Goal: Check status

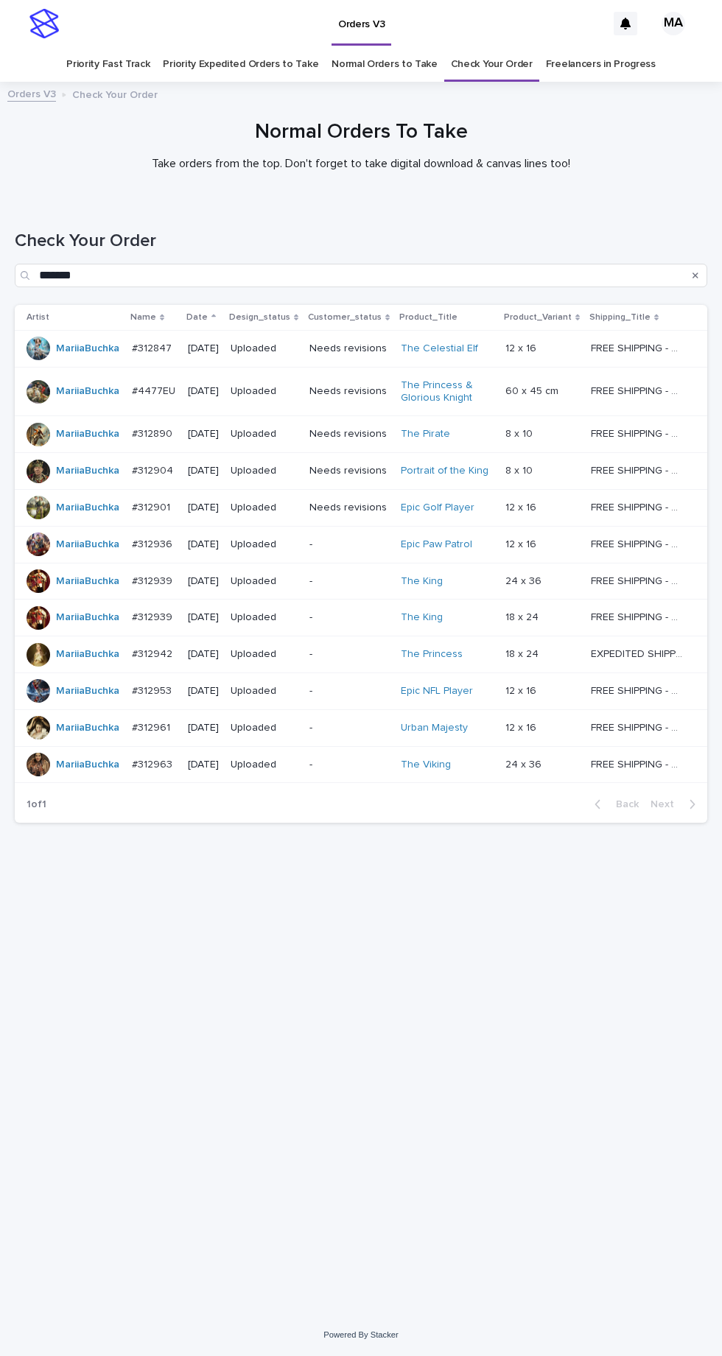
scroll to position [46, 0]
click at [495, 47] on link "Check Your Order" at bounding box center [492, 64] width 82 height 35
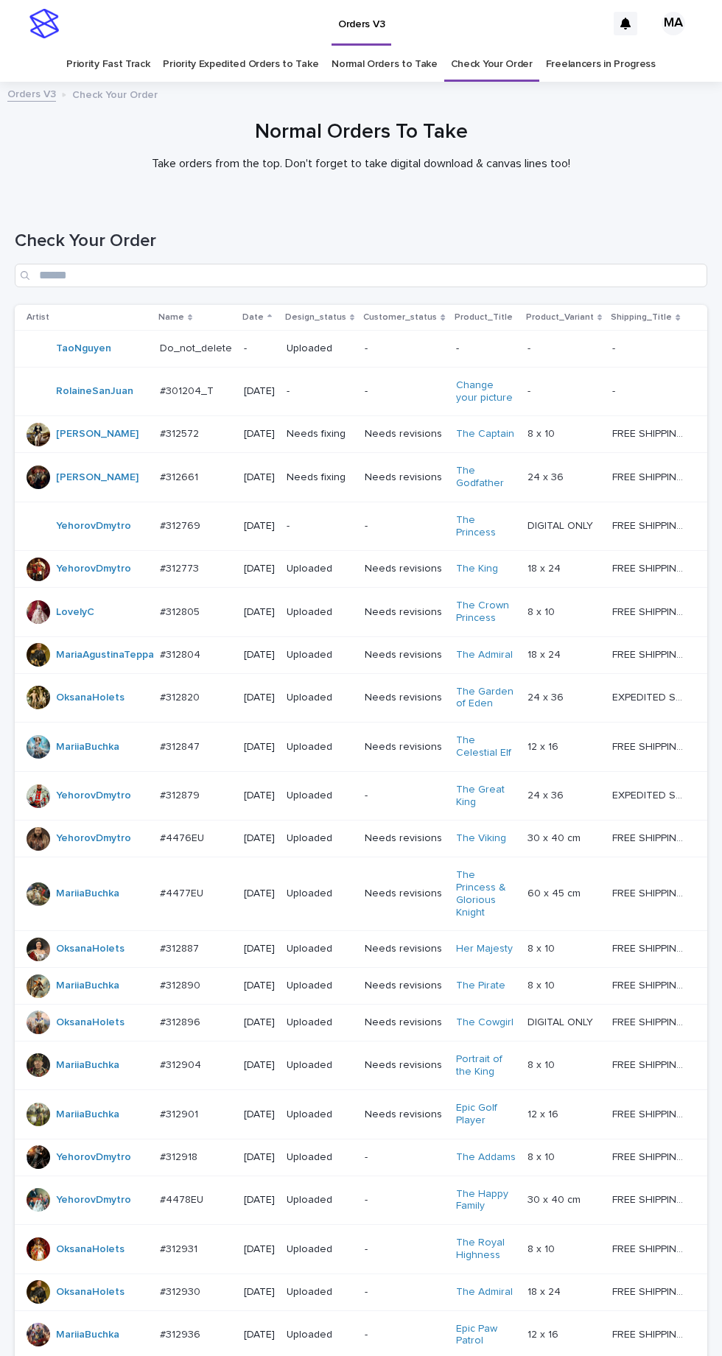
scroll to position [456, 0]
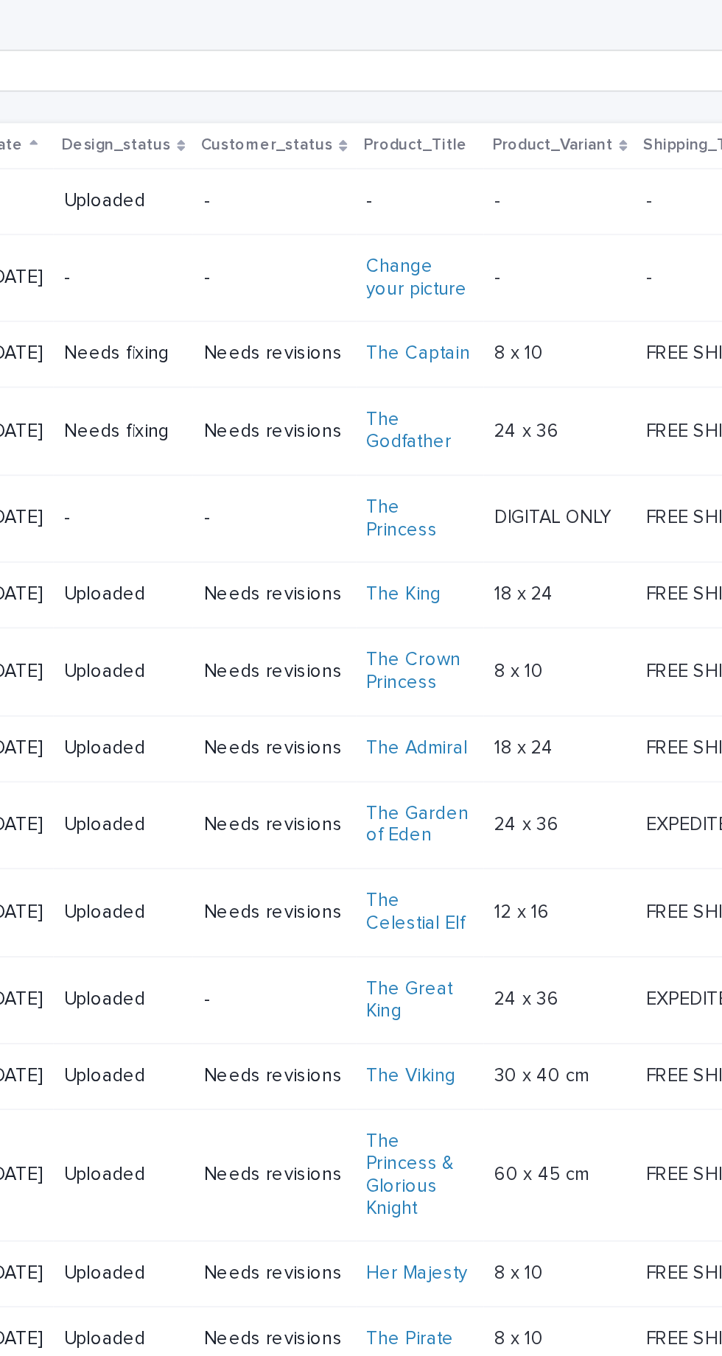
scroll to position [2, 0]
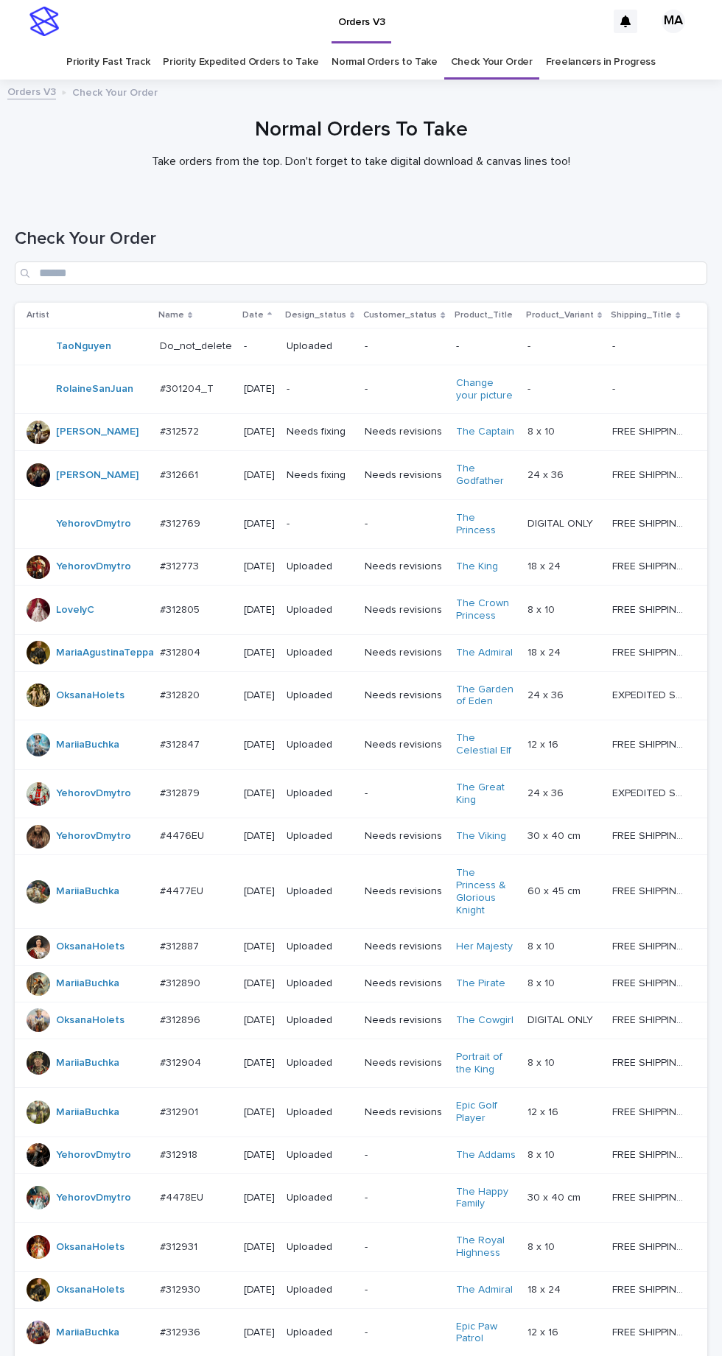
click at [326, 518] on p "-" at bounding box center [319, 524] width 66 height 13
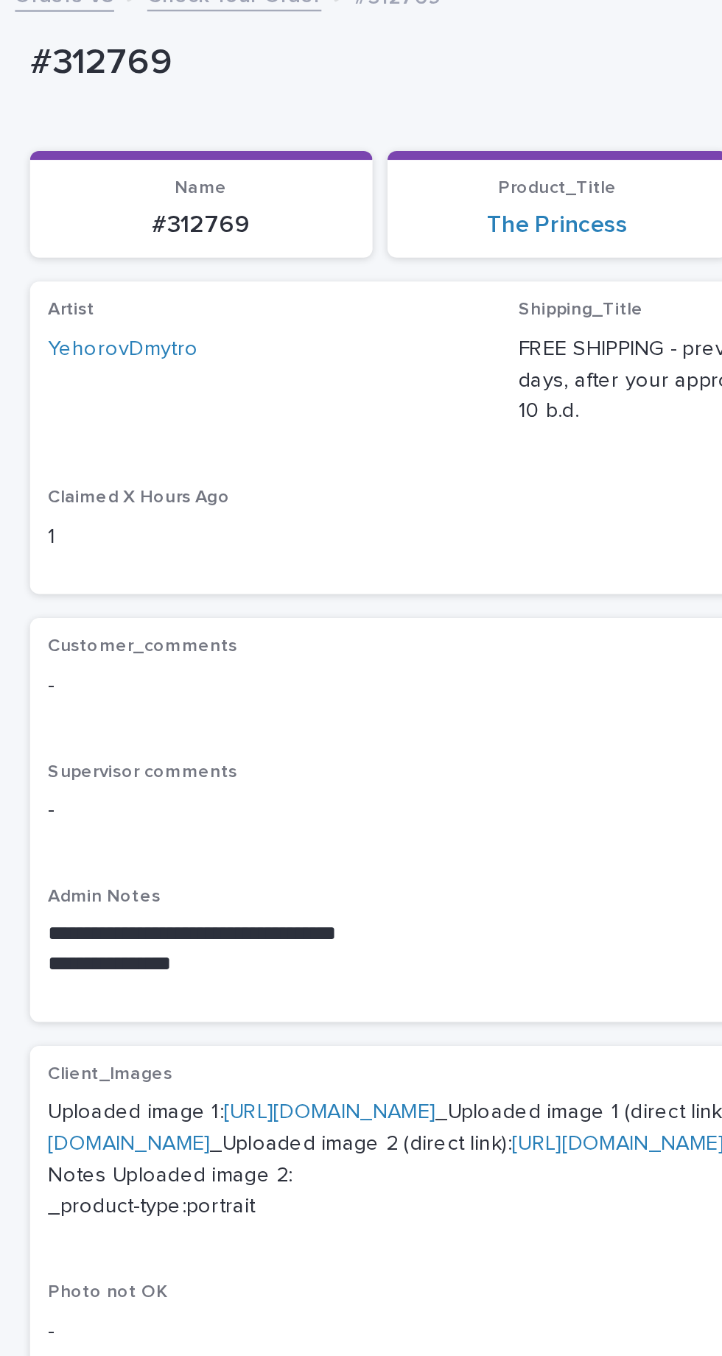
scroll to position [4, 0]
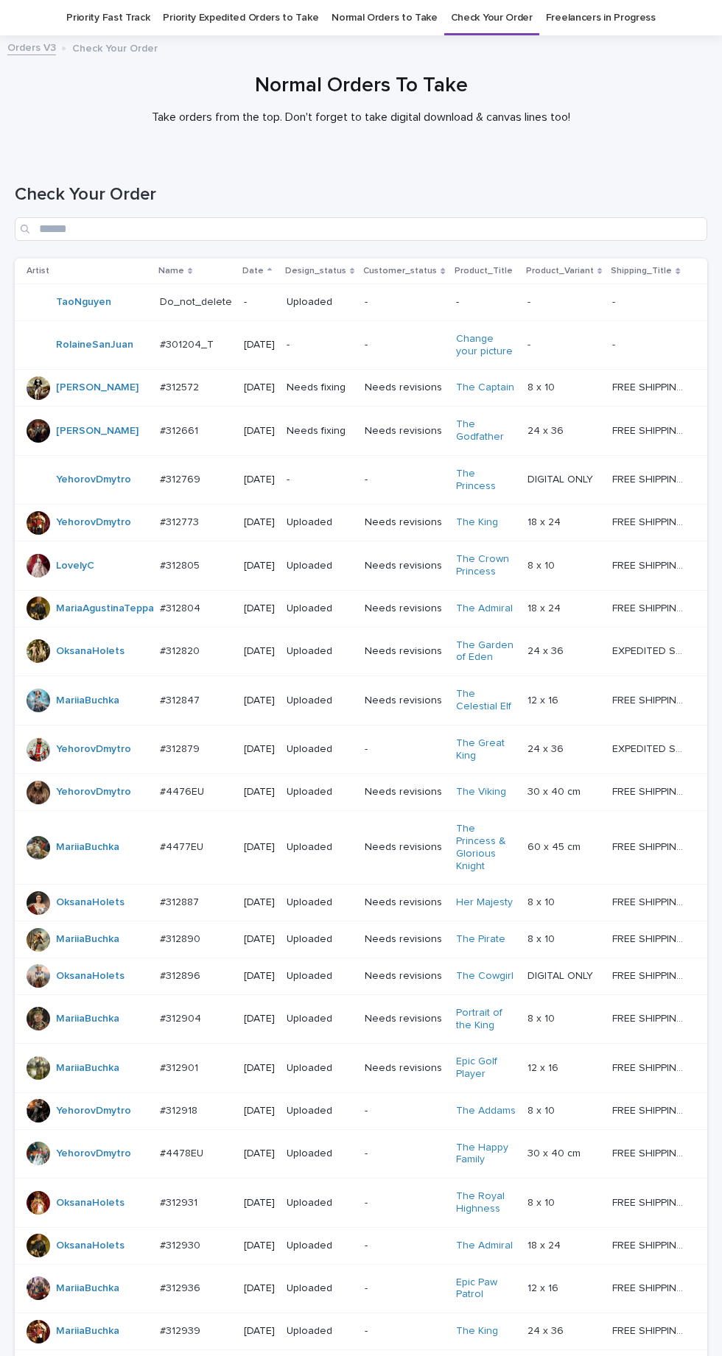
click at [345, 484] on p "-" at bounding box center [319, 480] width 66 height 13
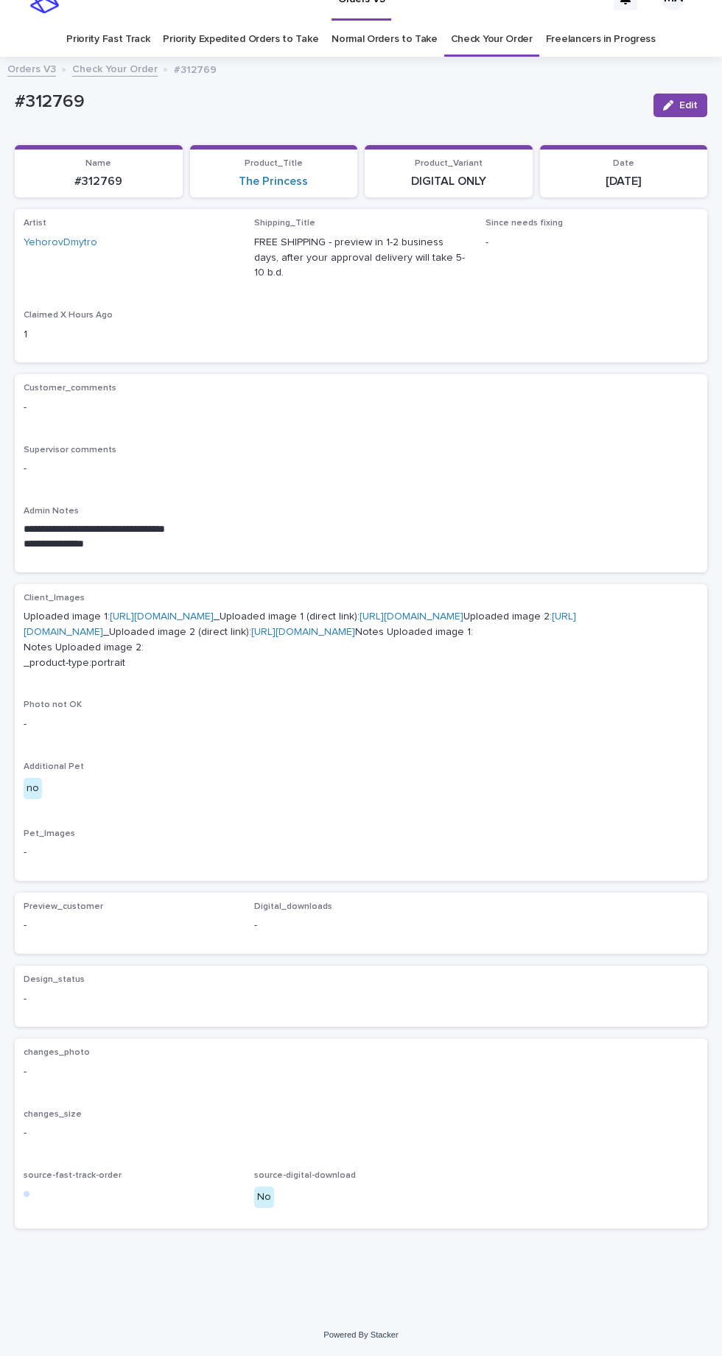
scroll to position [46, 0]
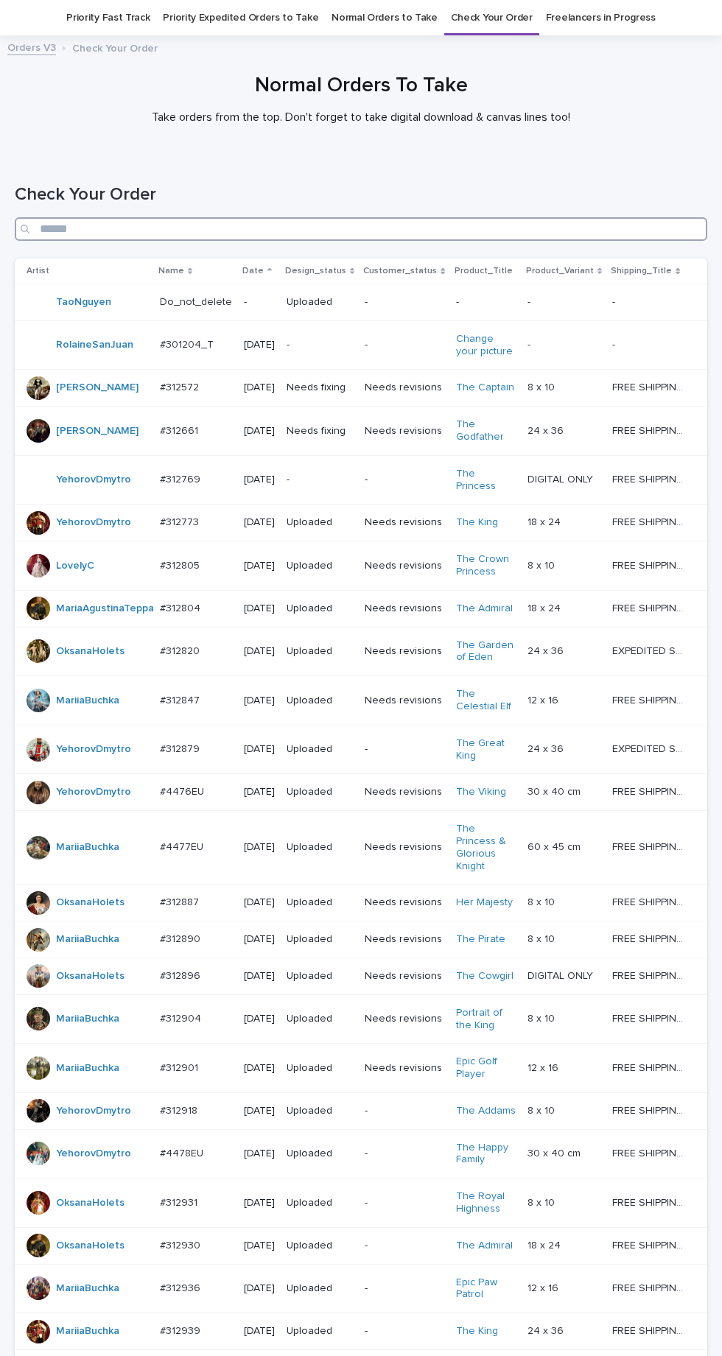
click at [279, 240] on input "Search" at bounding box center [361, 229] width 692 height 24
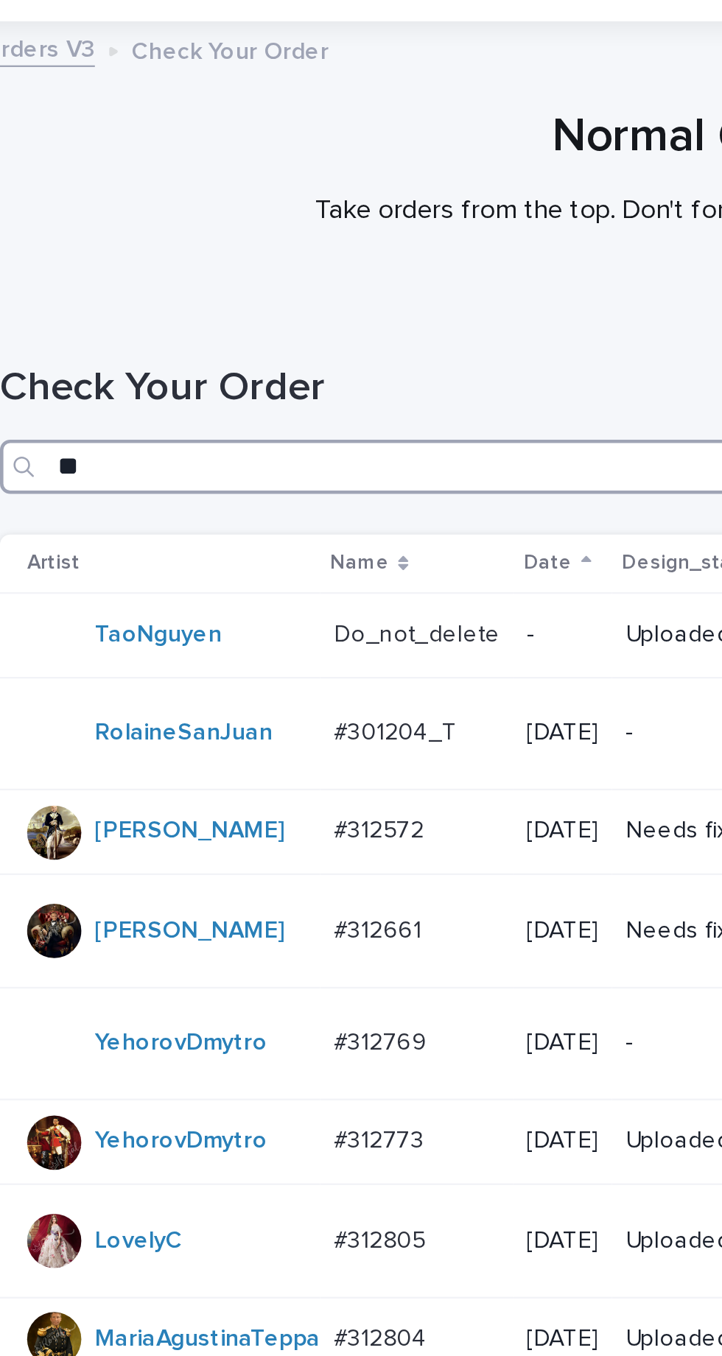
type input "***"
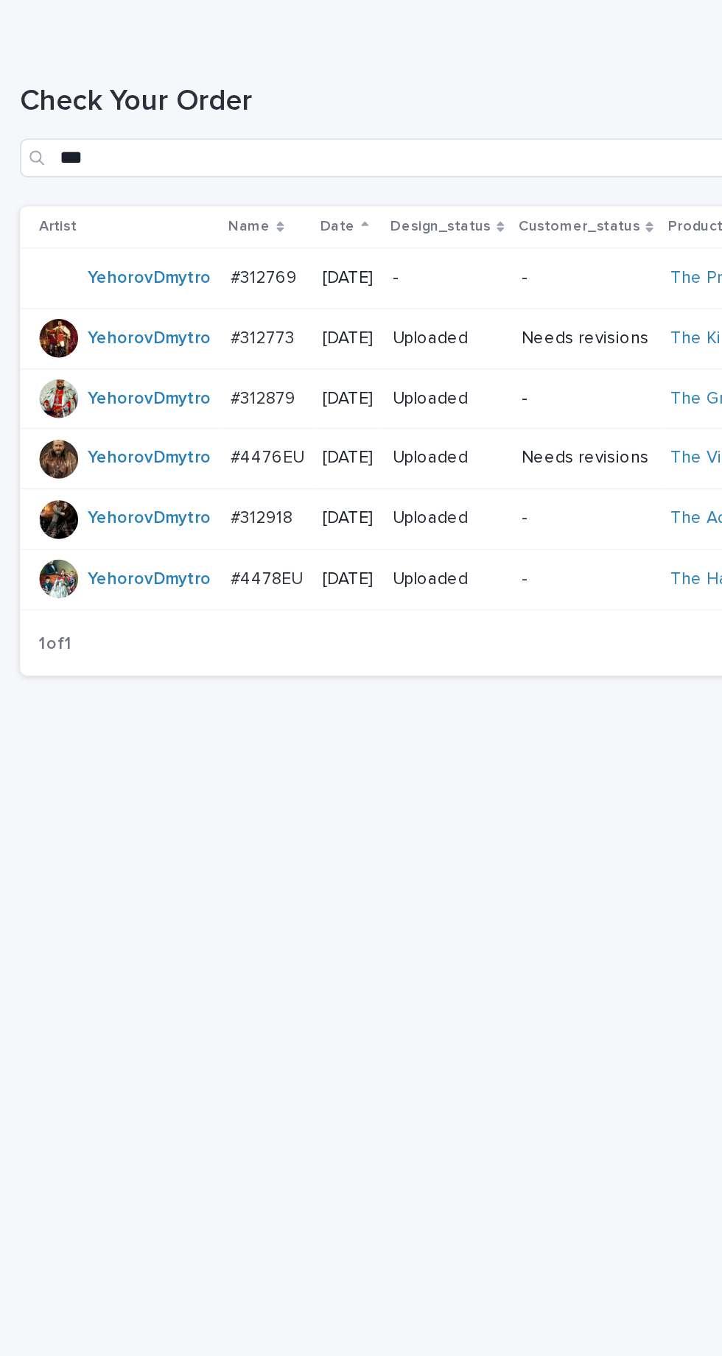
click at [366, 422] on p "-" at bounding box center [359, 422] width 79 height 13
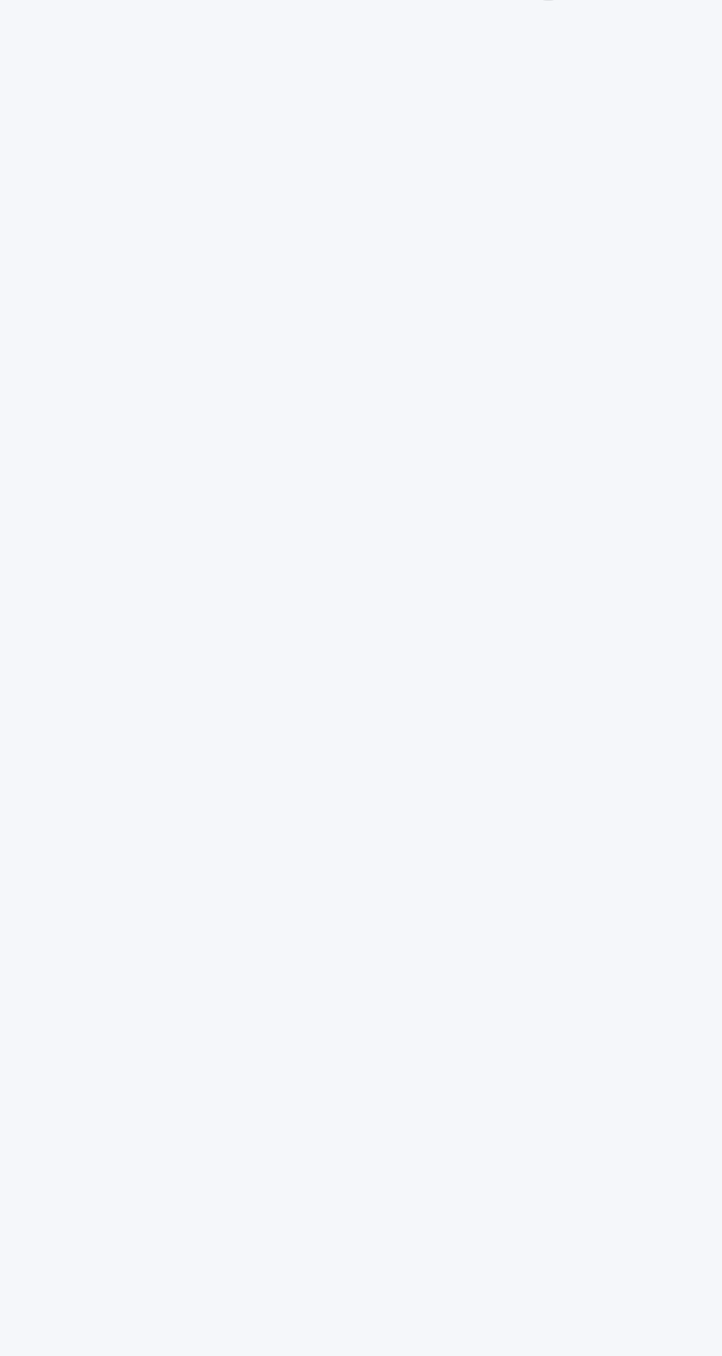
scroll to position [46, 0]
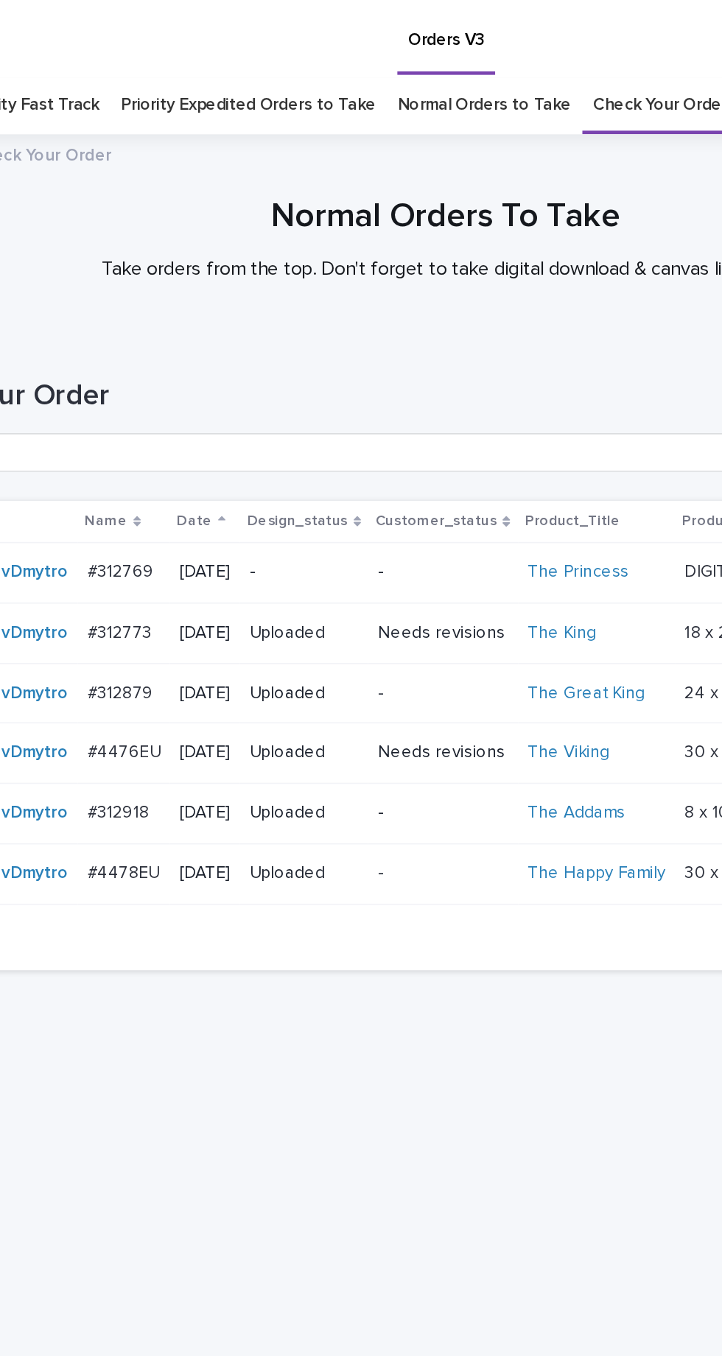
click at [293, 342] on p "-" at bounding box center [275, 348] width 66 height 13
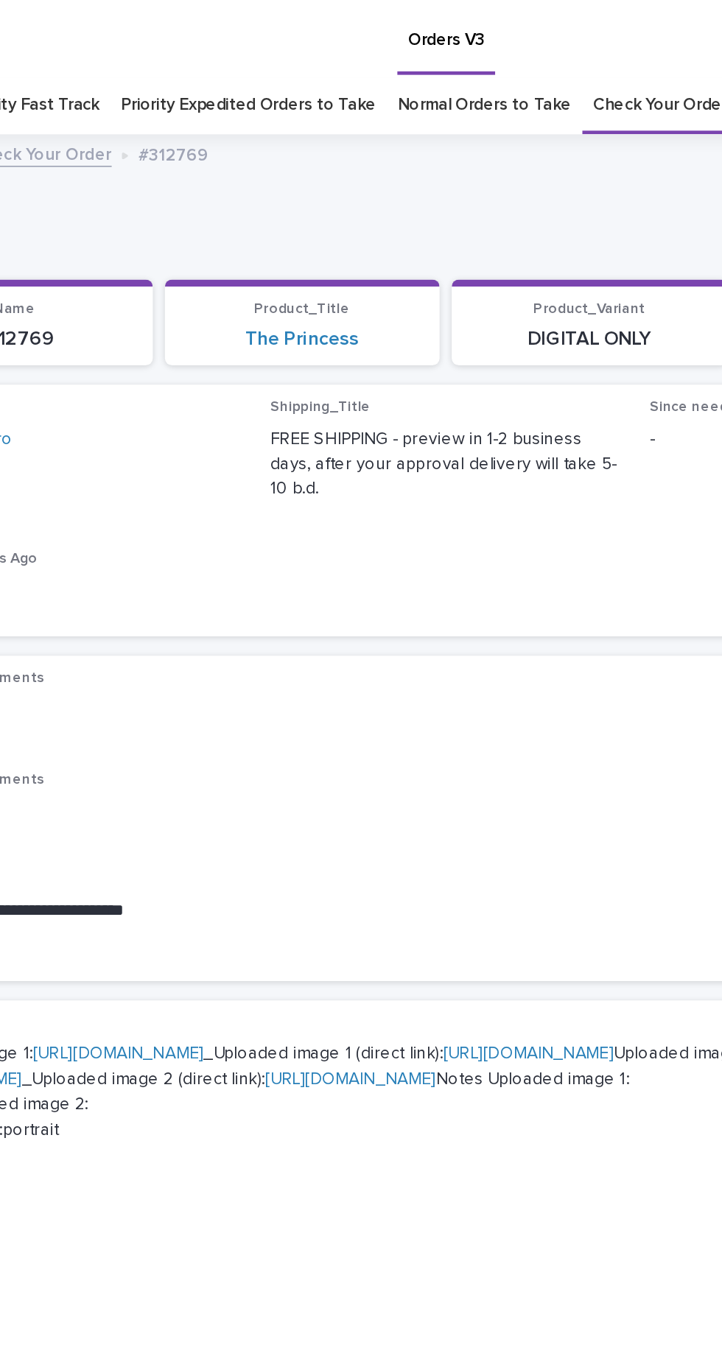
scroll to position [46, 0]
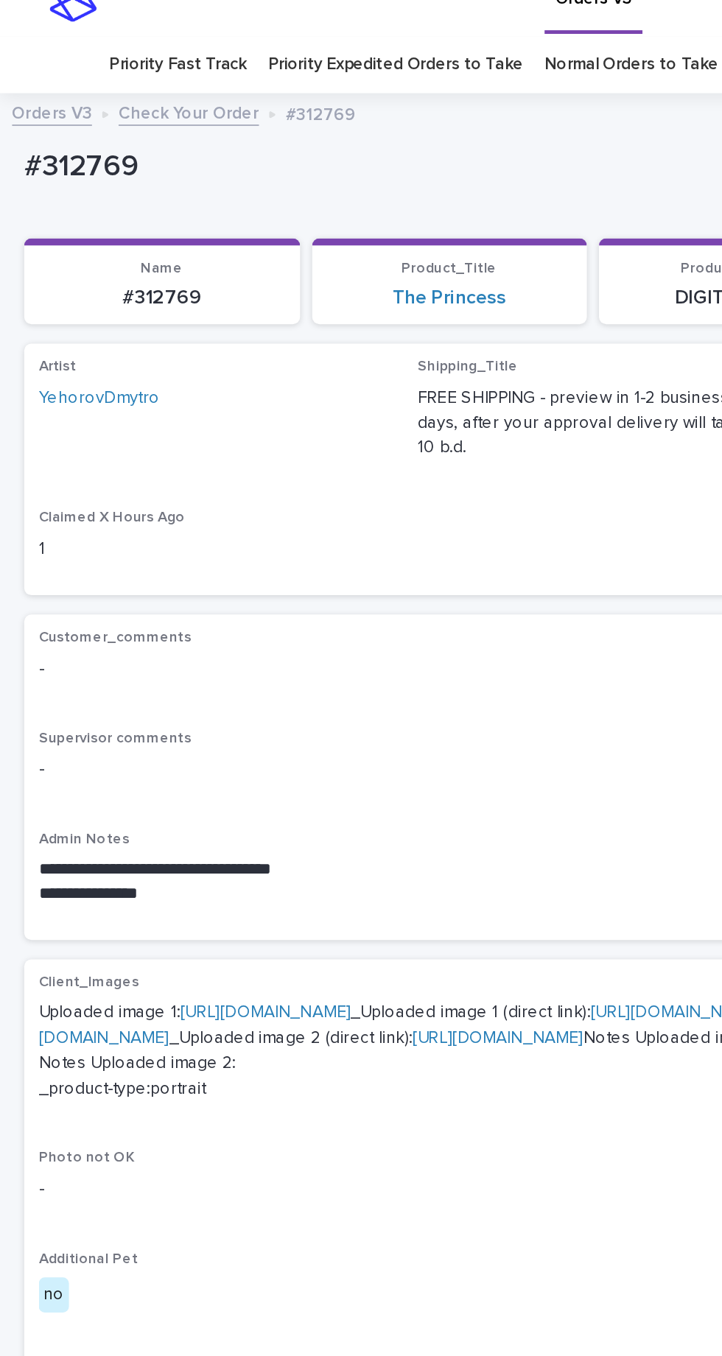
click at [169, 611] on link "https://cdn.shopify.com-uploadkit.app/s/files/1/0033/4807/0511/files/download.h…" at bounding box center [162, 616] width 104 height 10
click at [189, 637] on link "https://cdn.shopify.com-uploadkit.app/s/files/1/0033/4807/0511/files/download.h…" at bounding box center [300, 624] width 552 height 26
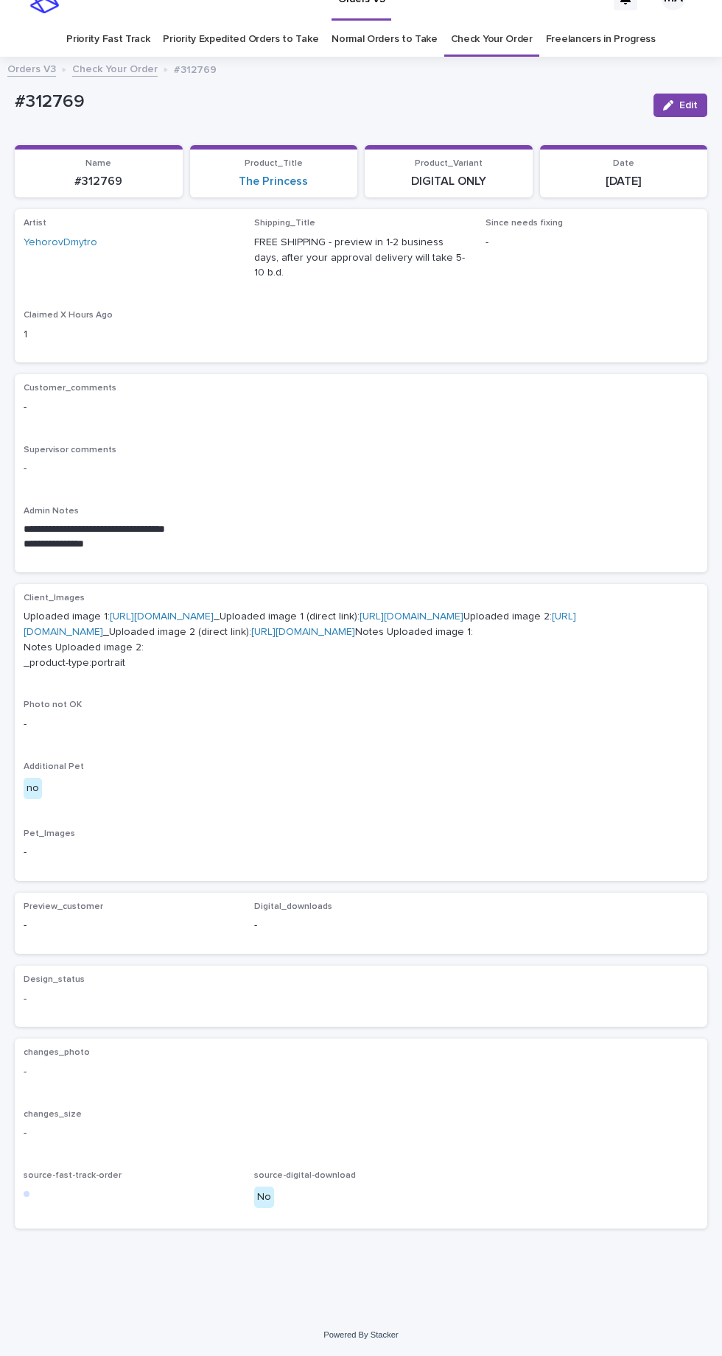
scroll to position [49, 0]
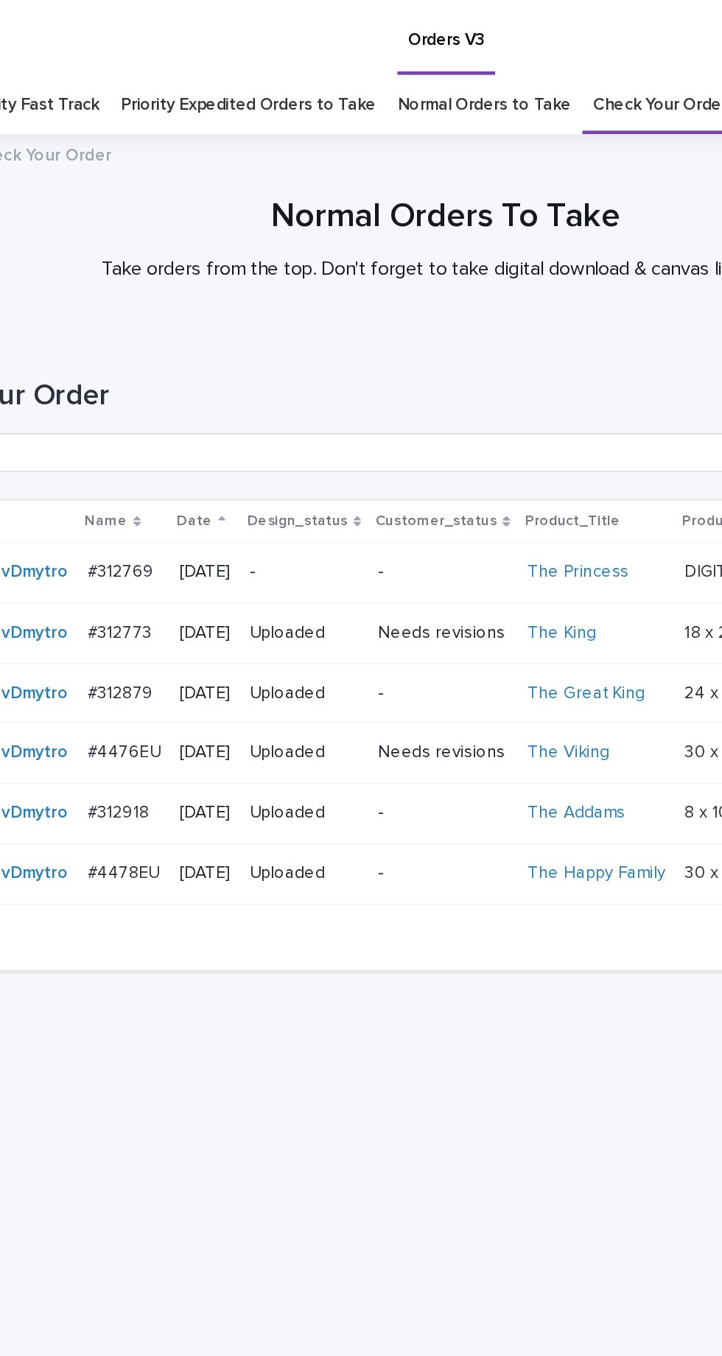
scroll to position [46, 0]
click at [484, 47] on link "Check Your Order" at bounding box center [492, 64] width 82 height 35
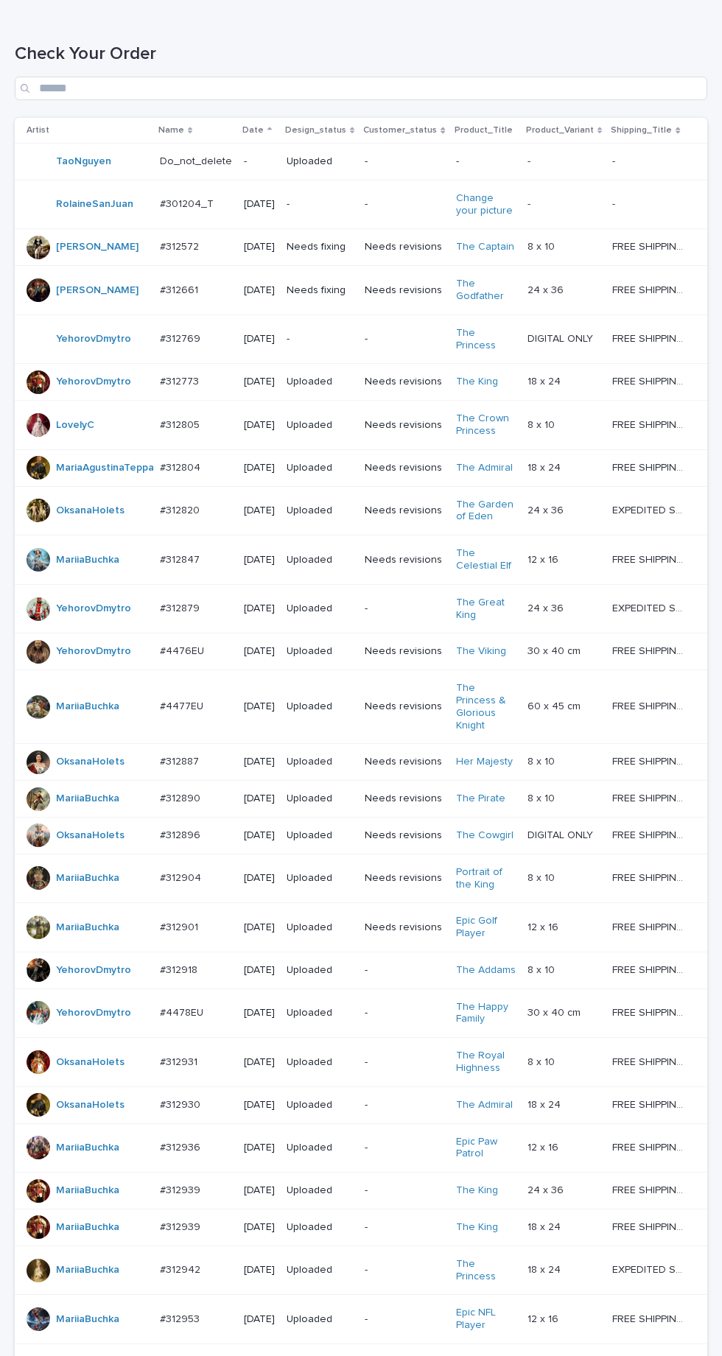
scroll to position [456, 0]
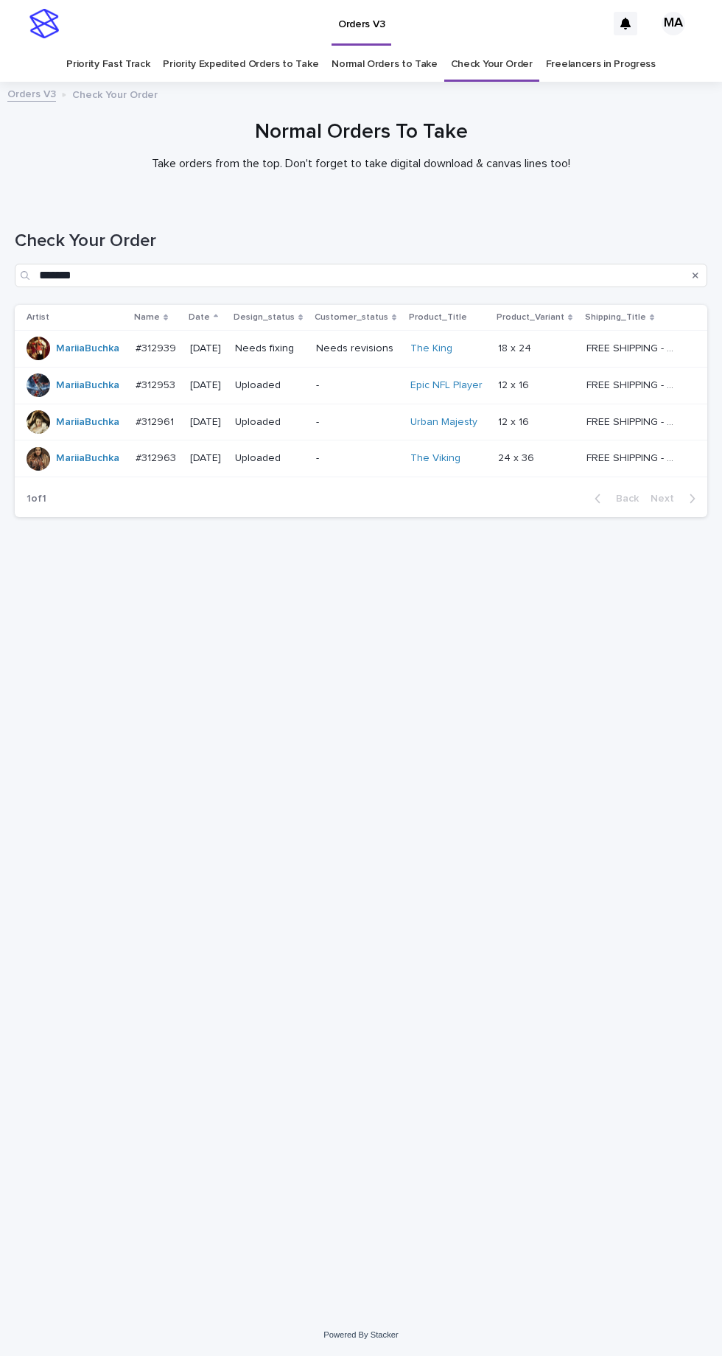
scroll to position [46, 0]
click at [493, 47] on link "Check Your Order" at bounding box center [492, 64] width 82 height 35
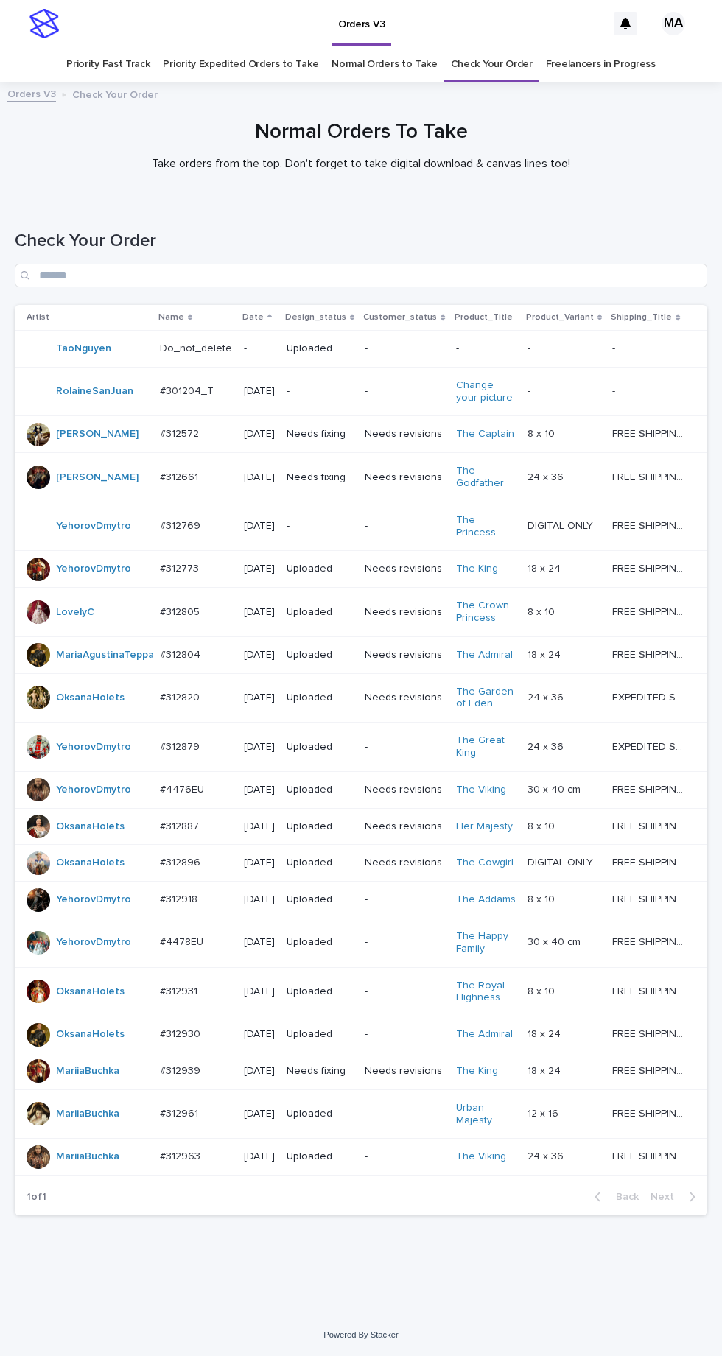
scroll to position [95, 0]
